Goal: Share content: Distribute website content to other platforms or users

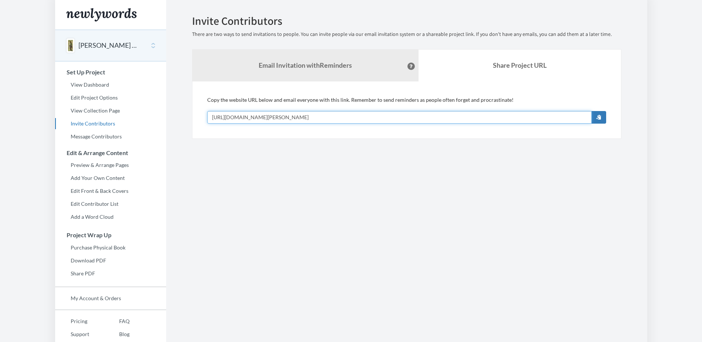
click at [343, 120] on input "[URL][DOMAIN_NAME][PERSON_NAME]" at bounding box center [399, 117] width 384 height 13
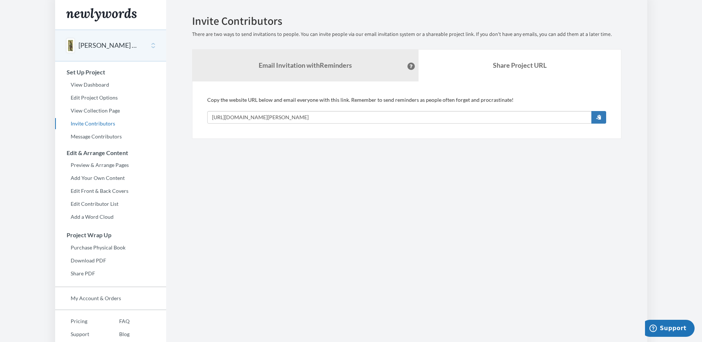
click at [301, 264] on section "Emails have been sent! Invite Contributors There are two ways to send invitatio…" at bounding box center [406, 184] width 481 height 368
click at [103, 45] on button "[PERSON_NAME] Retirement" at bounding box center [108, 46] width 60 height 10
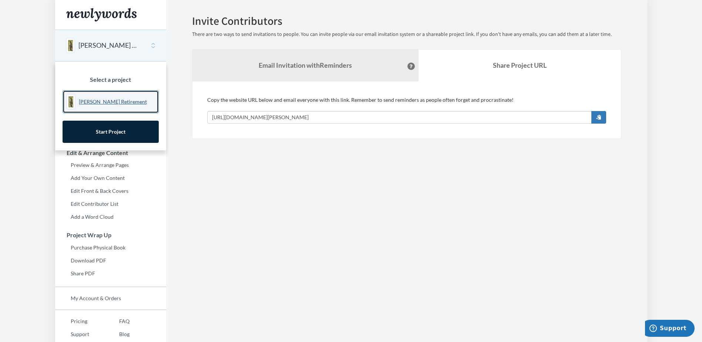
click at [97, 103] on p "[PERSON_NAME] Retirement" at bounding box center [113, 101] width 68 height 7
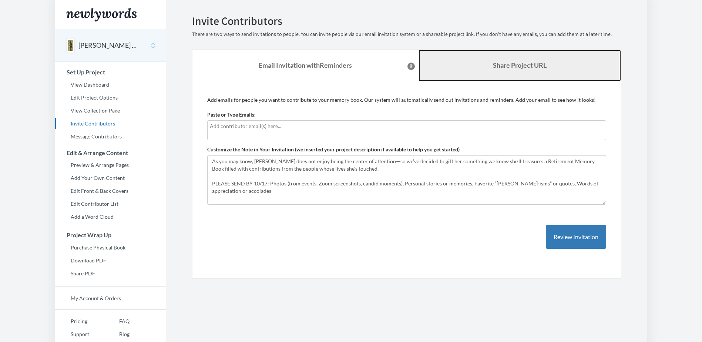
click at [524, 68] on b "Share Project URL" at bounding box center [520, 65] width 54 height 8
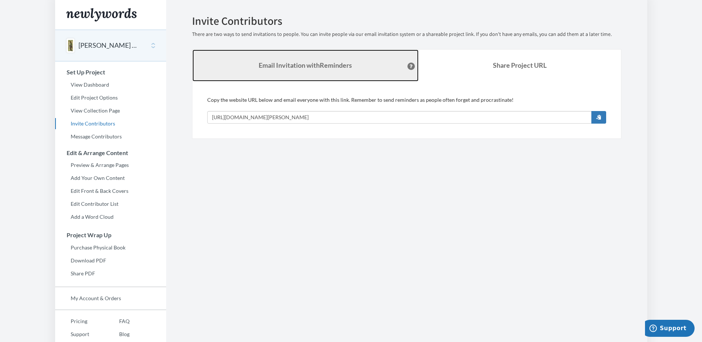
click at [314, 63] on strong "Email Invitation with Reminders" at bounding box center [305, 65] width 93 height 8
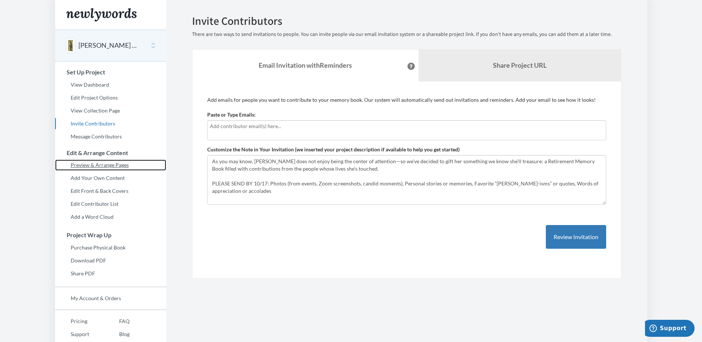
click at [107, 166] on link "Preview & Arrange Pages" at bounding box center [110, 164] width 111 height 11
